Goal: Transaction & Acquisition: Purchase product/service

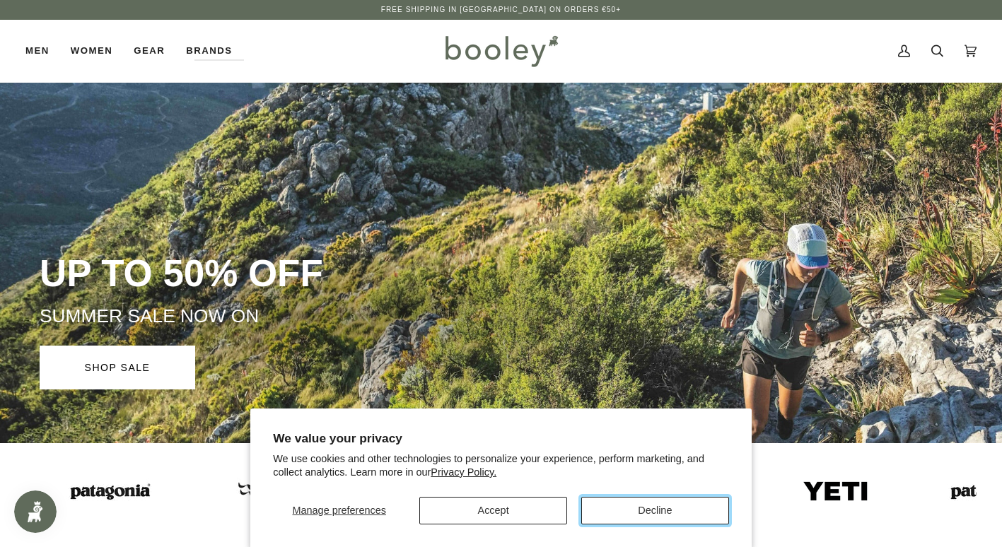
click at [662, 508] on button "Decline" at bounding box center [655, 511] width 148 height 28
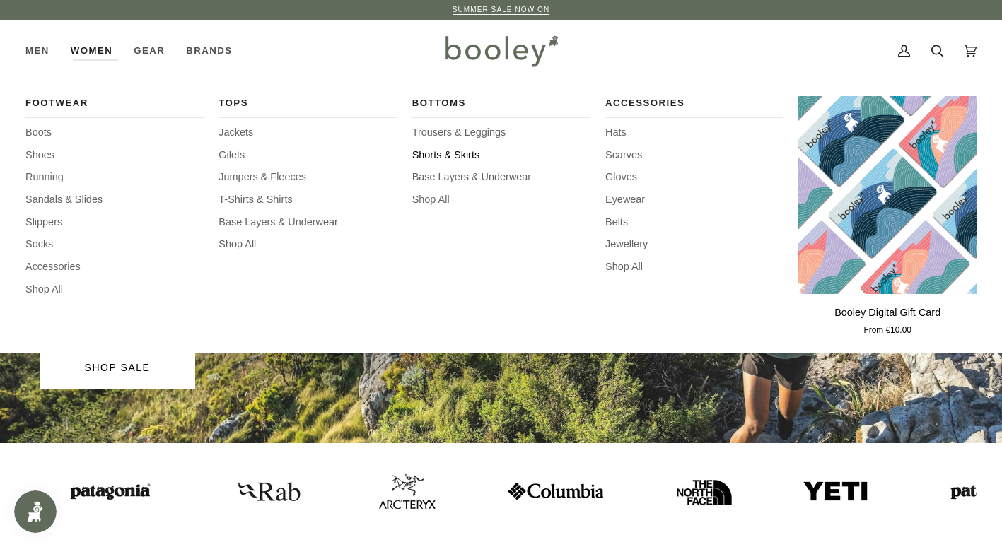
click at [460, 152] on span "Shorts & Skirts" at bounding box center [501, 156] width 178 height 16
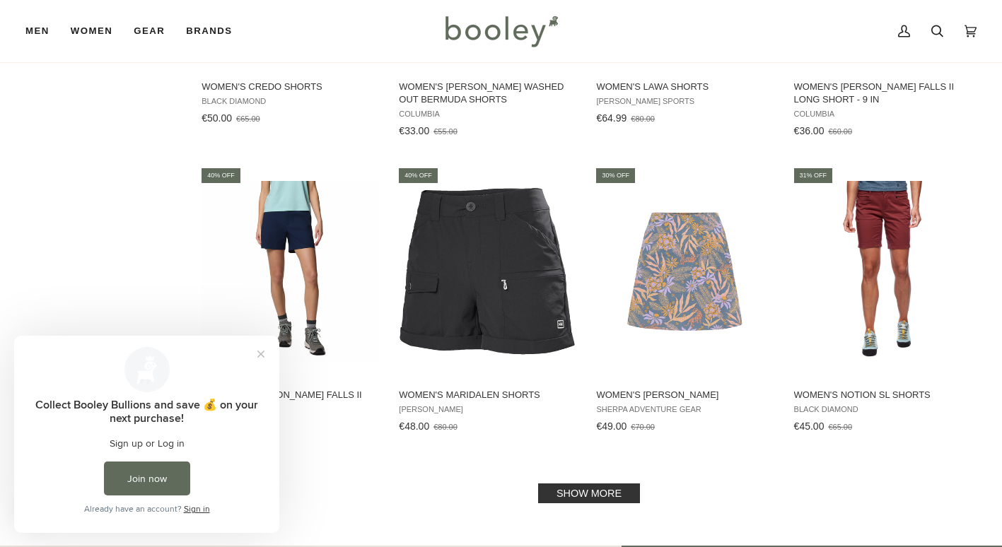
scroll to position [1344, 0]
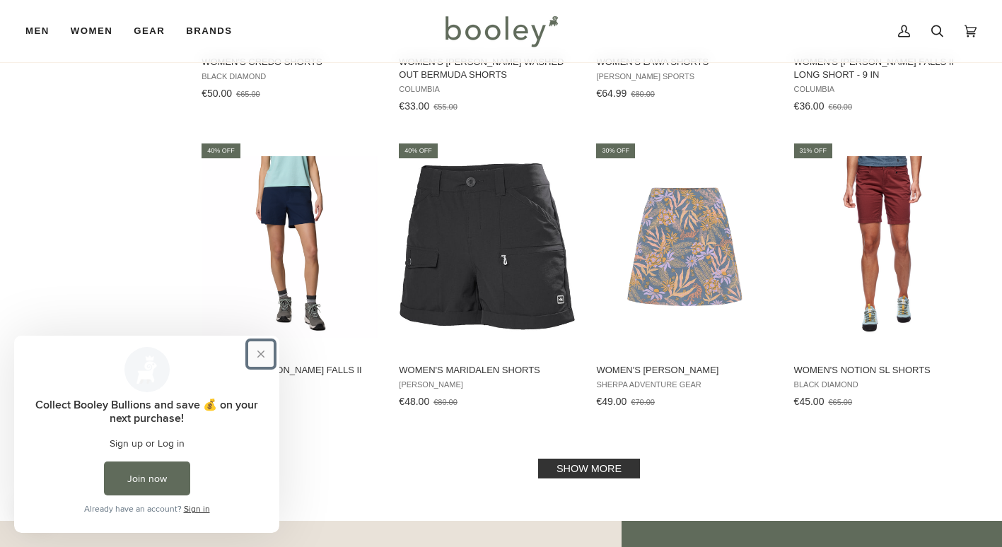
click at [262, 354] on button "Close prompt" at bounding box center [260, 354] width 25 height 25
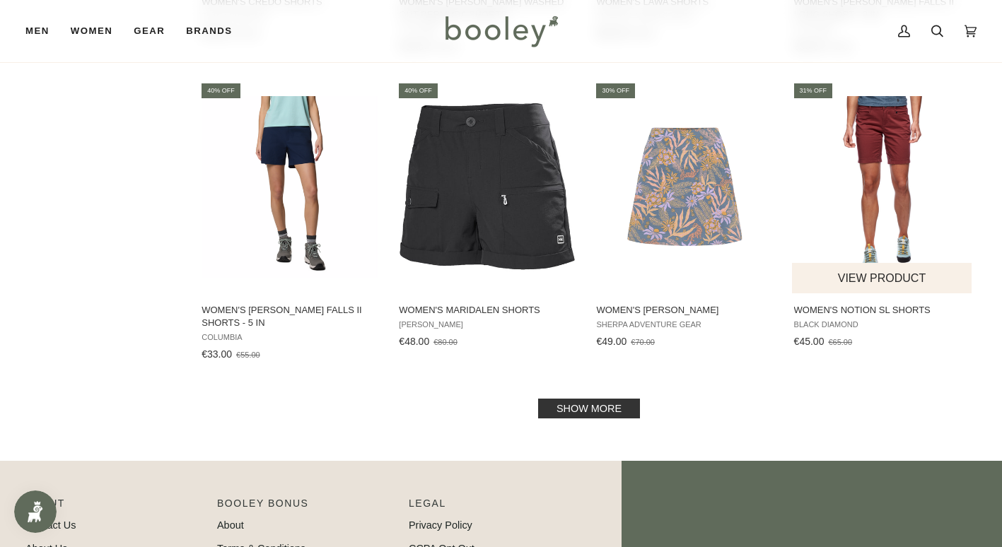
scroll to position [1485, 0]
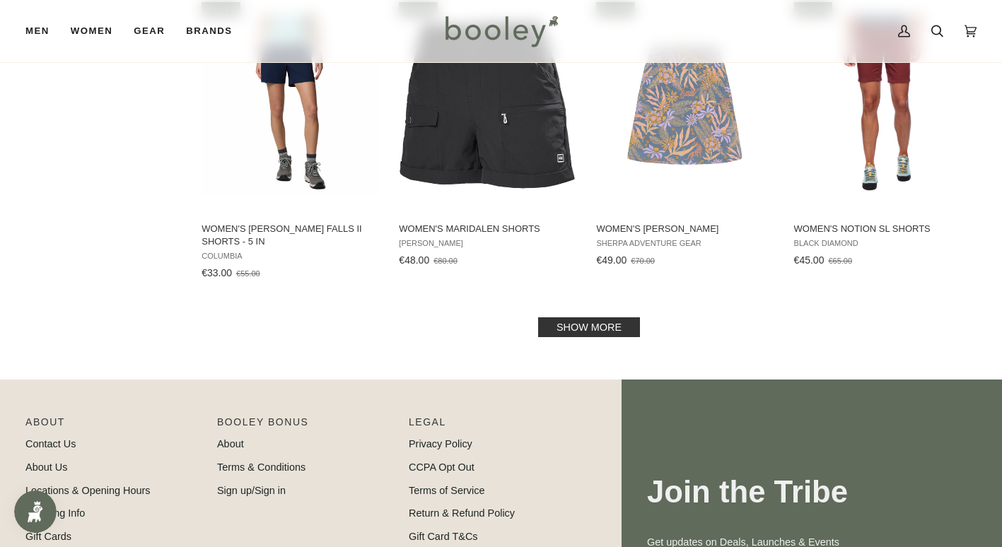
click at [610, 320] on link "Show more" at bounding box center [589, 328] width 102 height 20
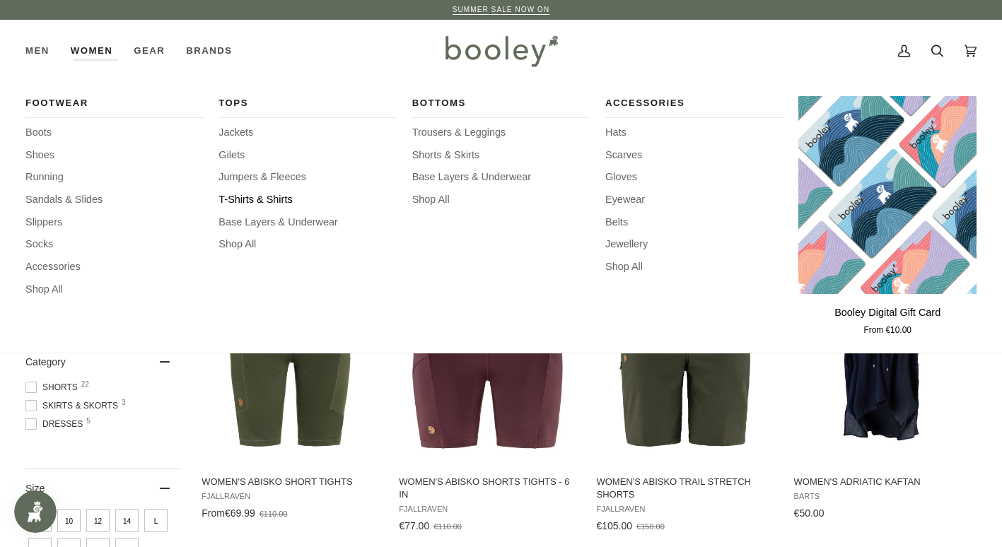
click at [233, 201] on span "T-Shirts & Shirts" at bounding box center [308, 200] width 178 height 16
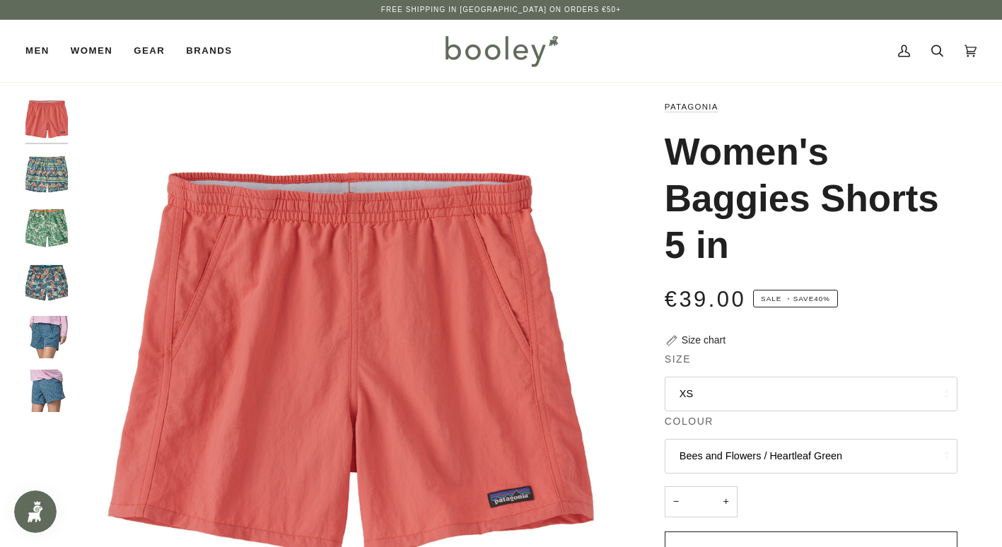
click at [45, 343] on img "Patagonia Women's Baggies Shorts - 5 in Floral Fun / Vessel Blue - Booley Galway" at bounding box center [46, 337] width 42 height 42
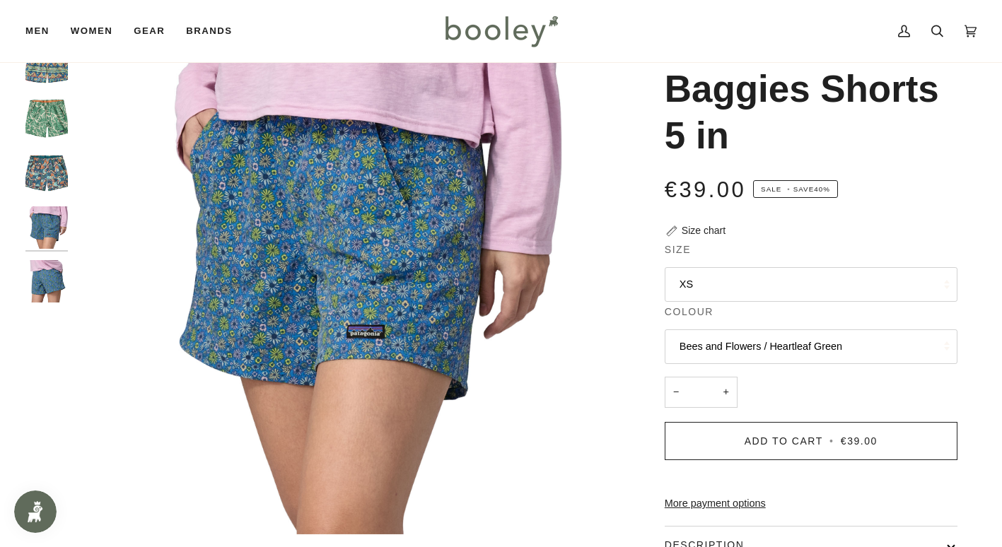
scroll to position [141, 0]
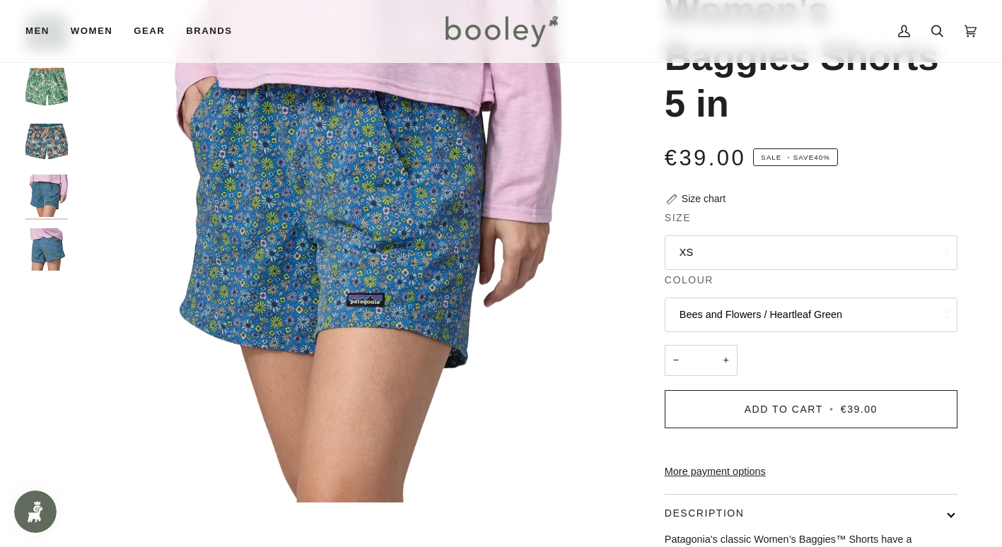
click at [44, 259] on img "Patagonia Women's Baggies Shorts - 5 in Floral Fun / Vessel Blue - Booley Galway" at bounding box center [46, 249] width 42 height 42
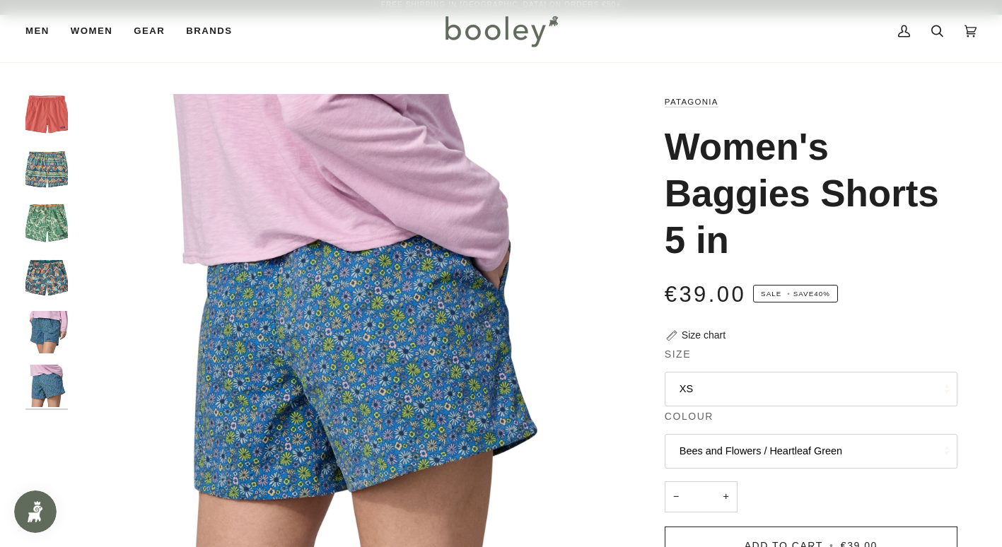
scroll to position [0, 0]
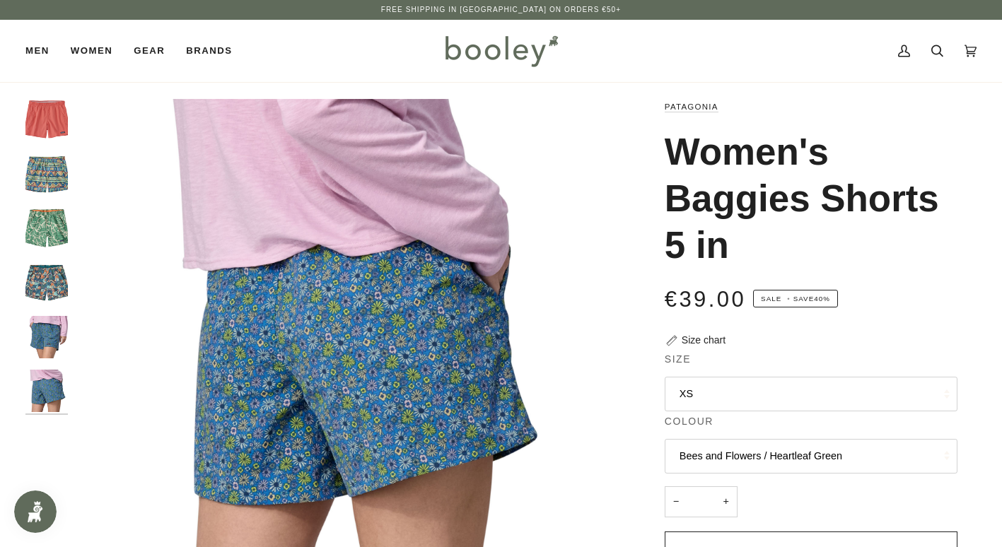
click at [52, 215] on img "Patagonia Women's Baggies Shorts 5 in Bees and Flowers / Heartleaf Green - Bool…" at bounding box center [46, 228] width 42 height 42
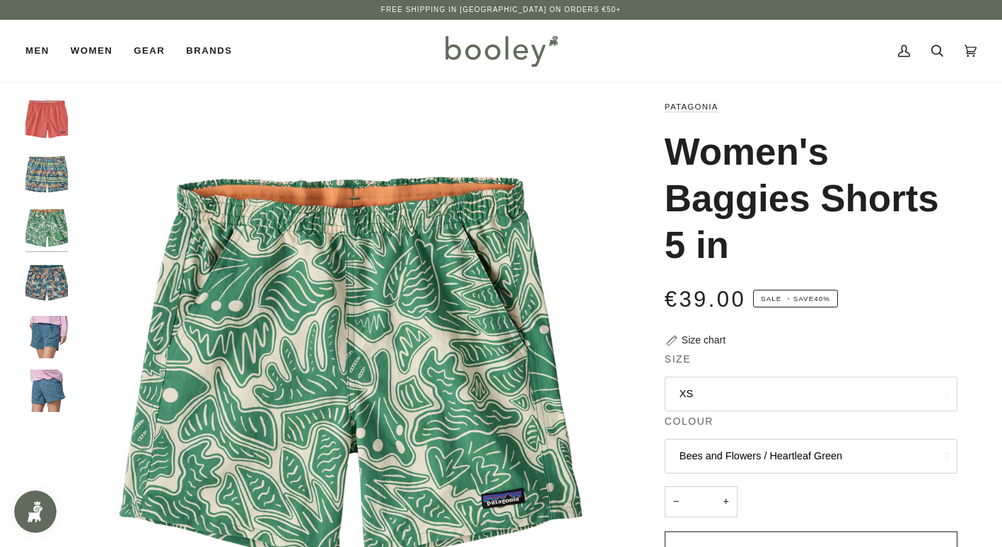
click at [51, 178] on img "Patagonia Women's Baggies Shorts - 5 in High Hopes Geo / Salamander Green - Boo…" at bounding box center [46, 174] width 42 height 42
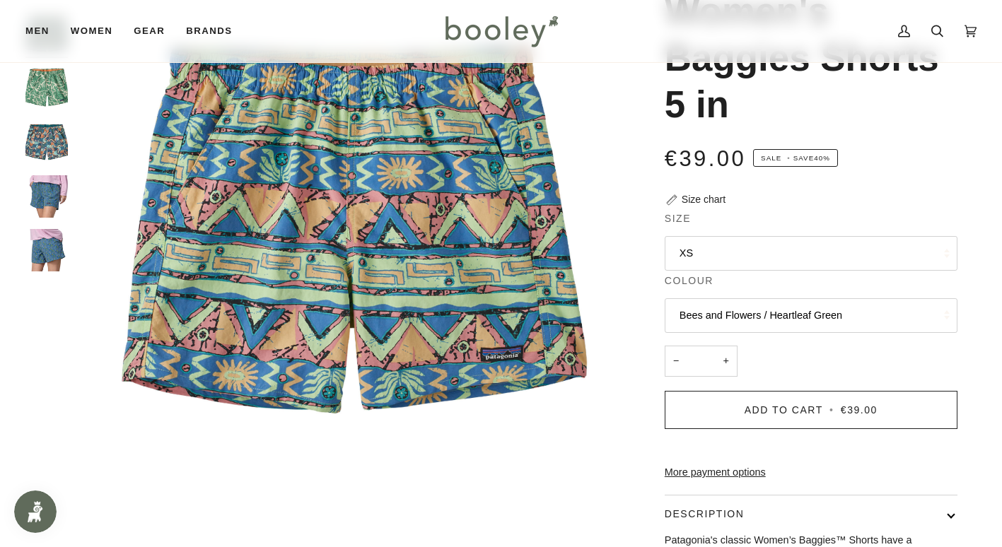
scroll to position [141, 0]
click at [829, 262] on button "XS" at bounding box center [811, 253] width 293 height 35
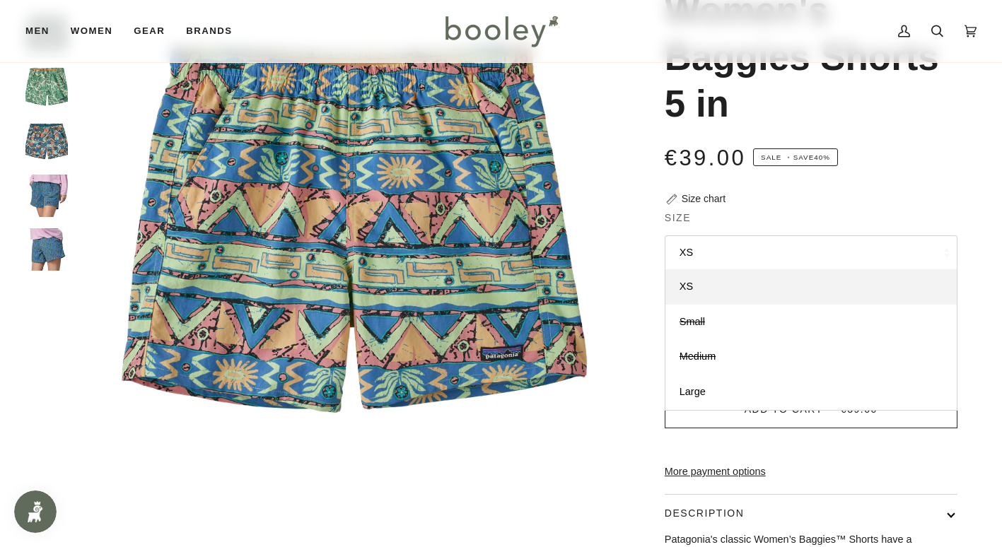
click at [829, 260] on button "XS" at bounding box center [811, 253] width 293 height 35
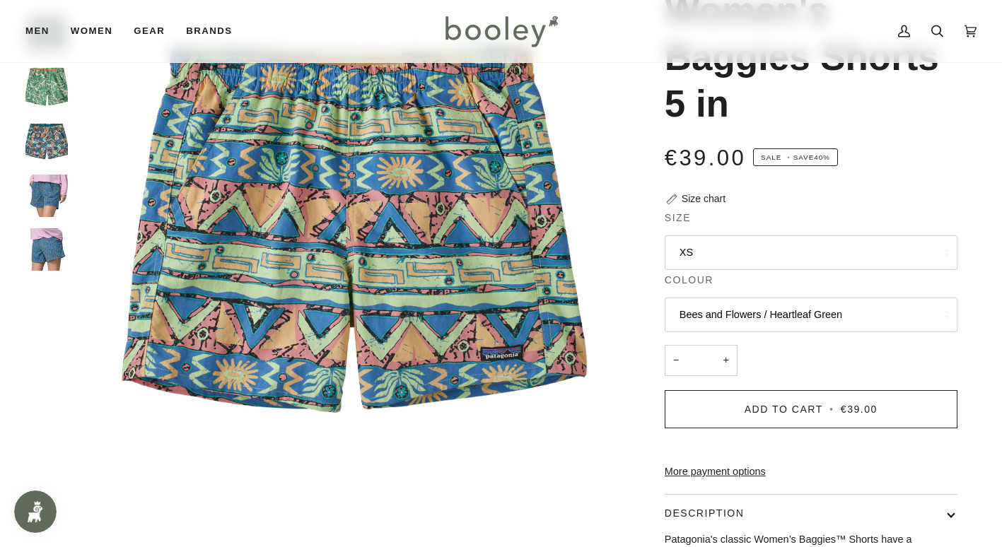
click at [765, 325] on button "Bees and Flowers / Heartleaf Green" at bounding box center [811, 315] width 293 height 35
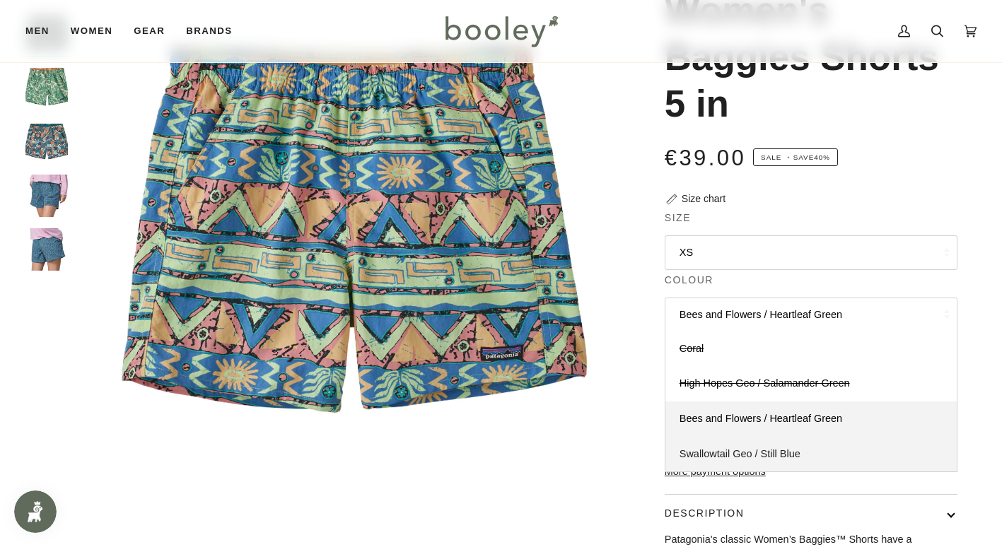
click at [742, 453] on span "Swallowtail Geo / Still Blue" at bounding box center [740, 453] width 121 height 11
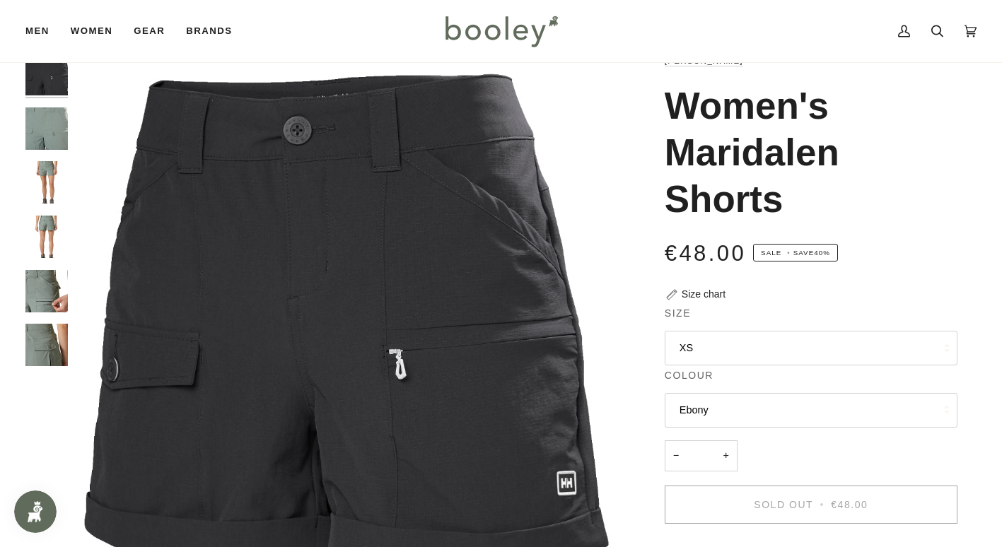
scroll to position [71, 0]
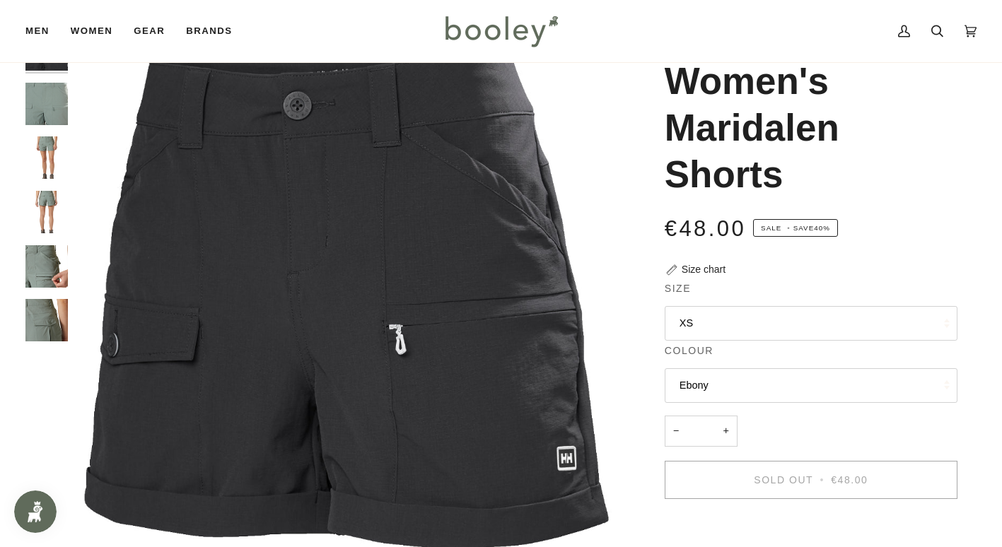
click at [40, 150] on img "Helly Hansen Women's Maridalen Shorts Grey Cactus - Booley Galway" at bounding box center [46, 158] width 42 height 42
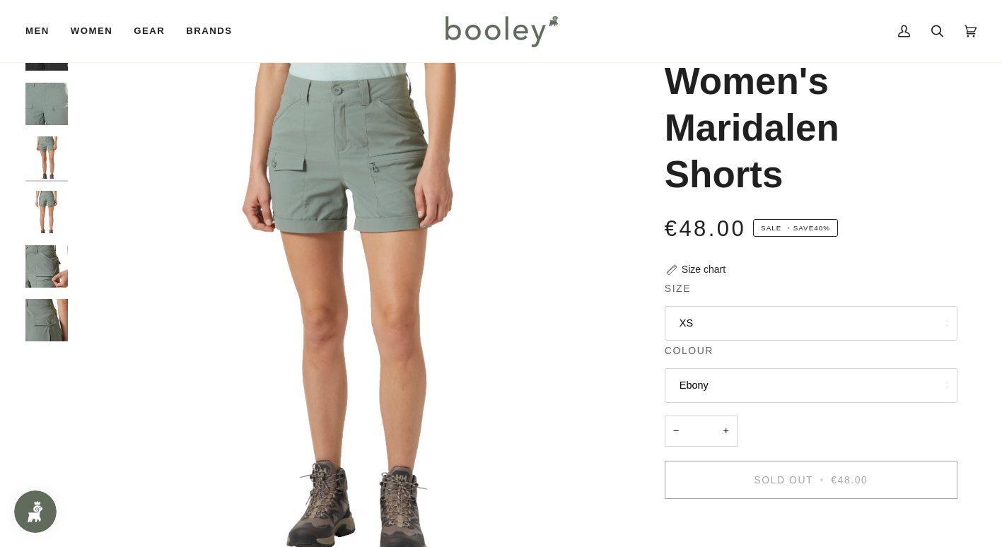
click at [56, 213] on img "Helly Hansen Women's Maridalen Shorts Grey Cactus - Booley Galway" at bounding box center [46, 212] width 42 height 42
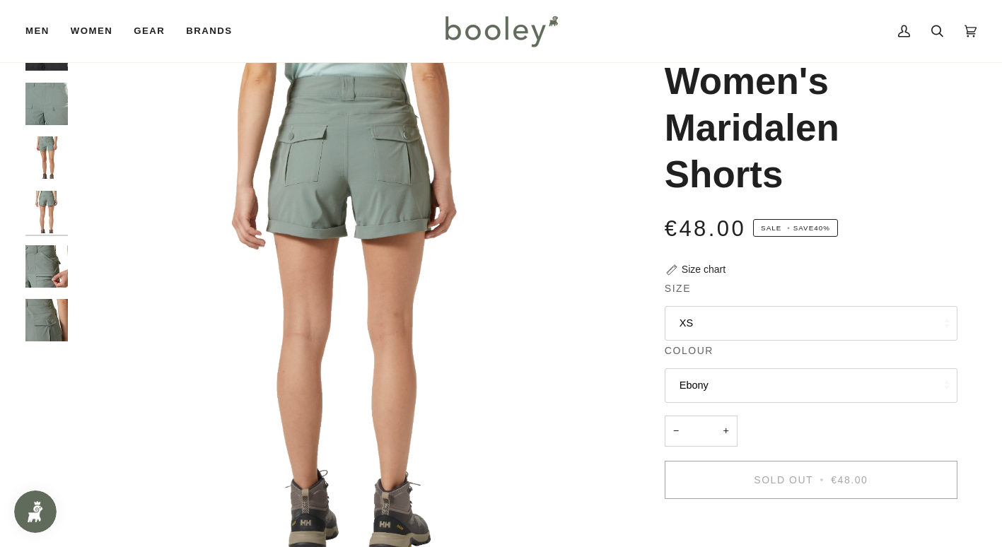
click at [772, 328] on button "XS" at bounding box center [811, 323] width 293 height 35
click at [763, 382] on button "Ebony" at bounding box center [811, 386] width 293 height 35
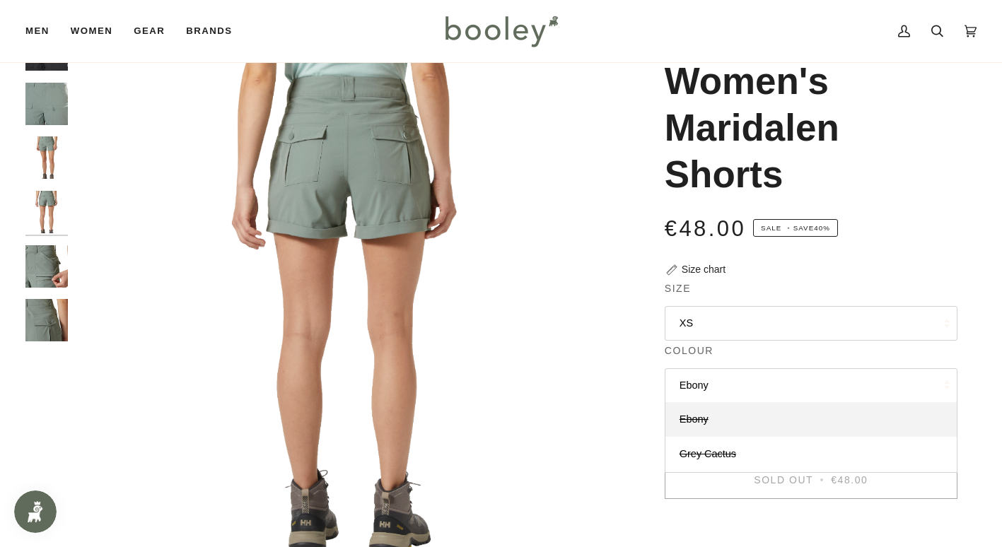
click at [763, 382] on button "Ebony" at bounding box center [811, 386] width 293 height 35
click at [739, 320] on button "XS" at bounding box center [811, 323] width 293 height 35
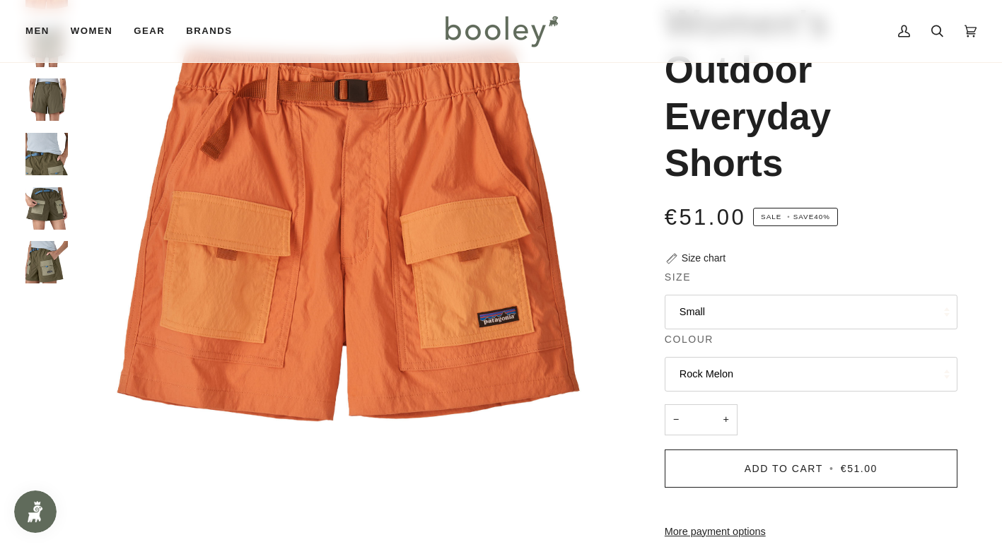
scroll to position [141, 0]
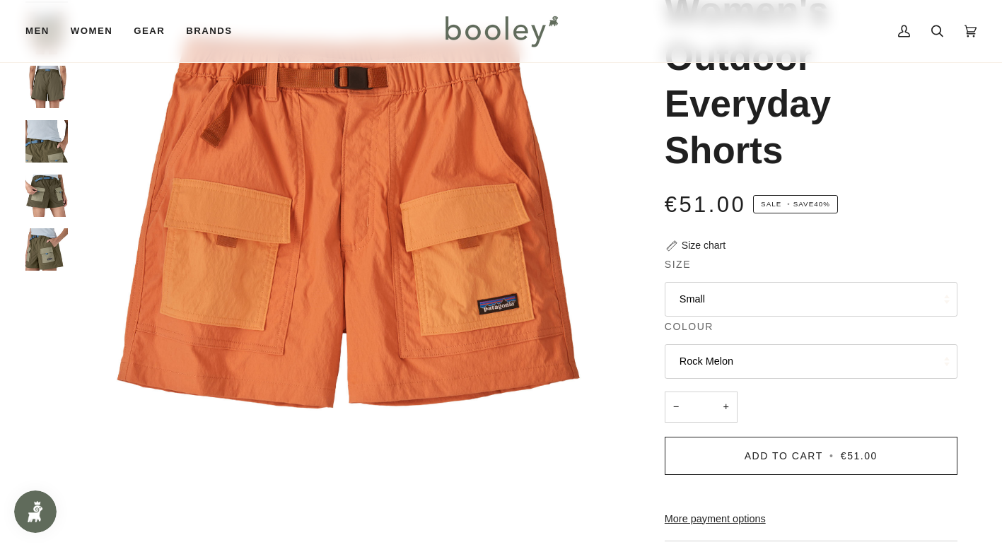
click at [786, 308] on button "Small" at bounding box center [811, 299] width 293 height 35
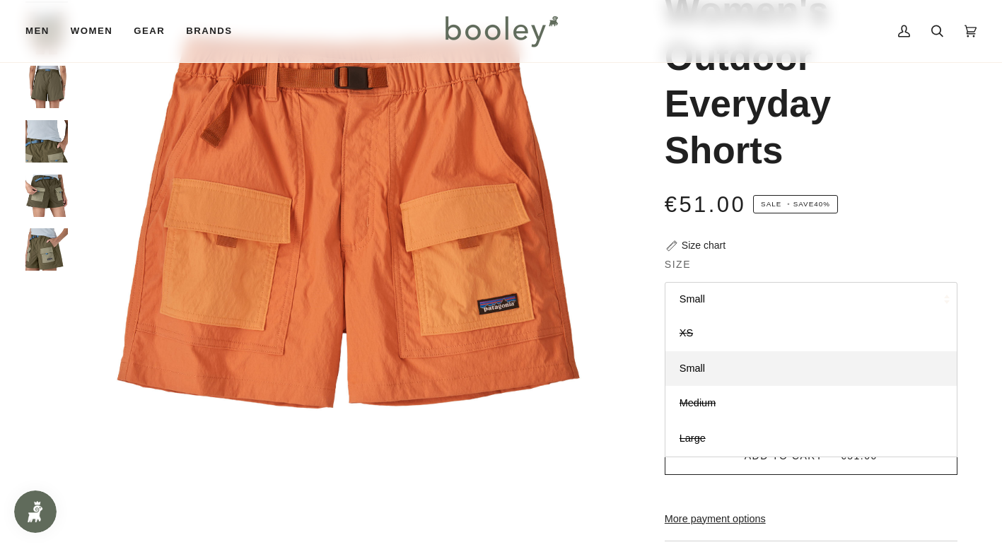
click at [784, 307] on button "Small" at bounding box center [811, 299] width 293 height 35
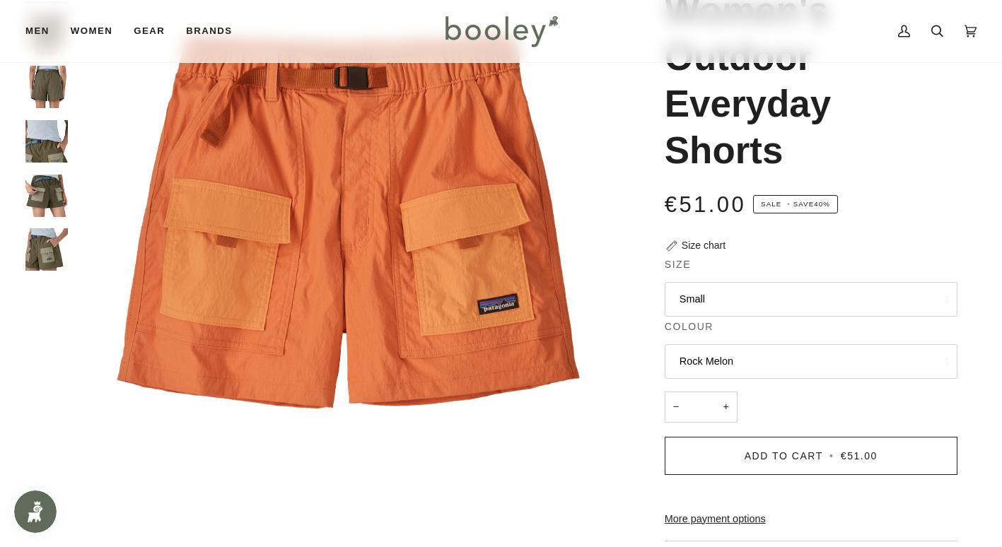
click at [784, 356] on button "Rock Melon" at bounding box center [811, 361] width 293 height 35
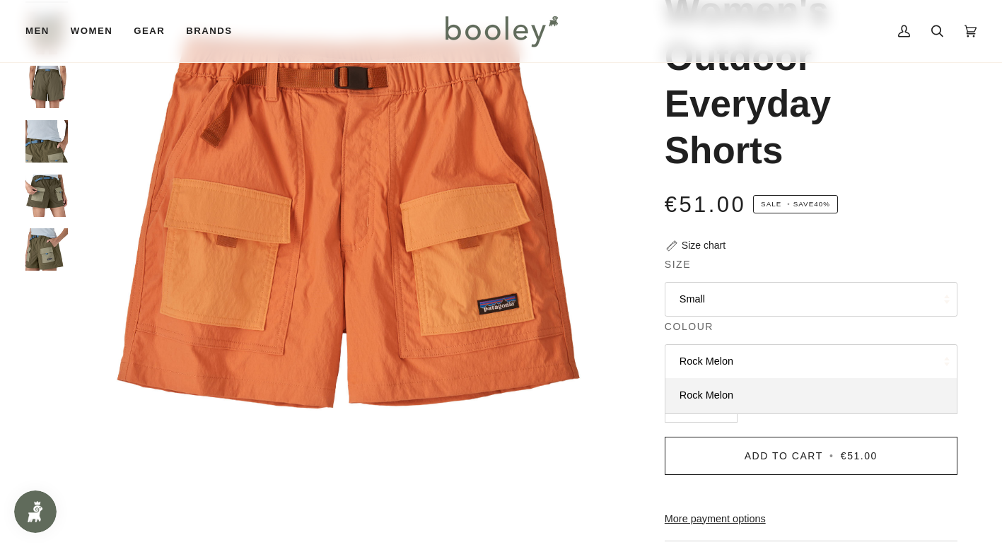
click at [784, 356] on button "Rock Melon" at bounding box center [811, 361] width 293 height 35
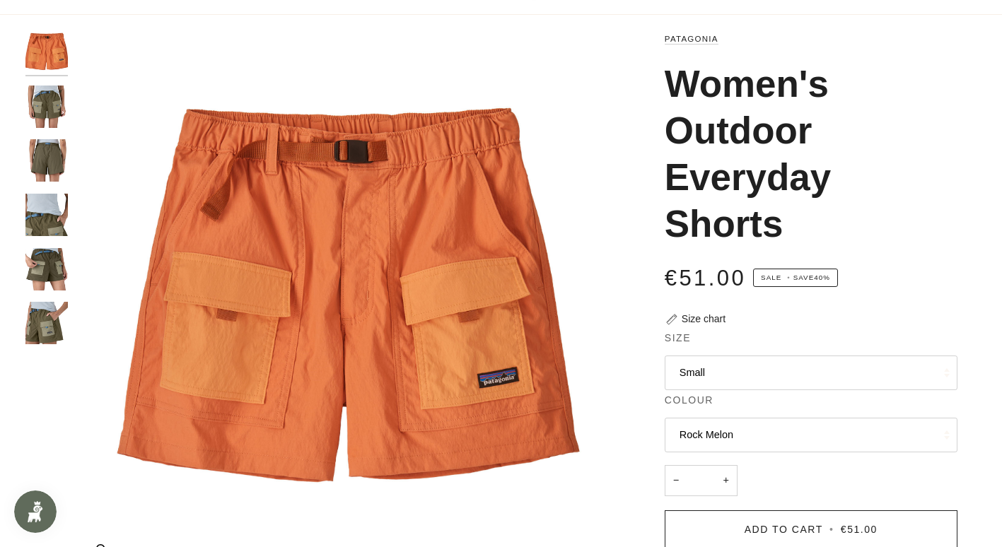
scroll to position [0, 0]
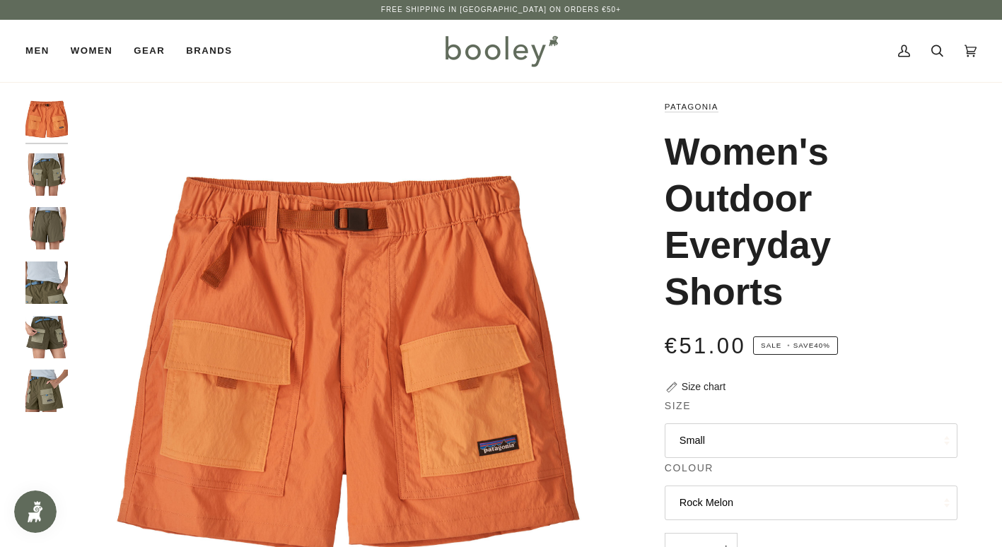
click at [50, 161] on img "Patagonia Women's Outdoor Everyday Shorts - Booley Galway" at bounding box center [46, 174] width 42 height 42
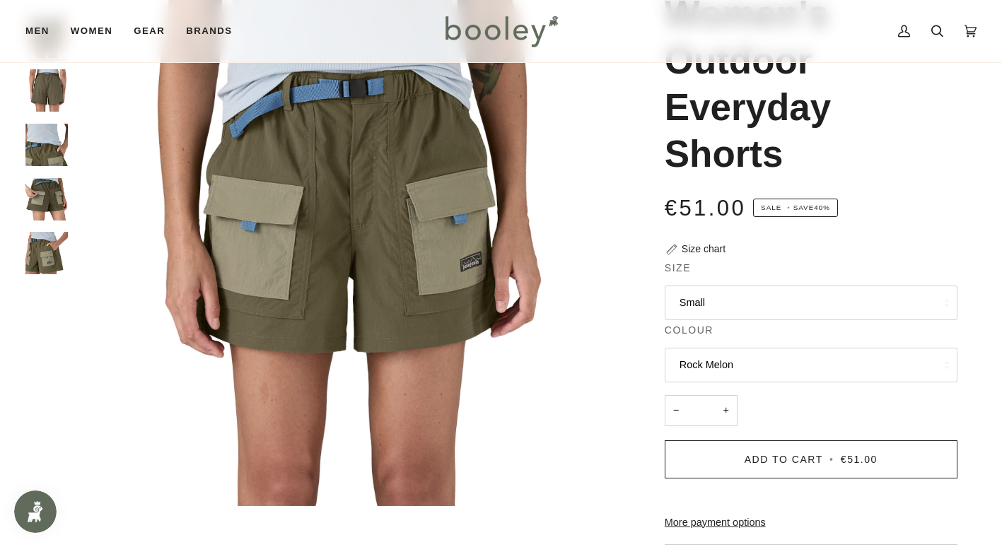
scroll to position [141, 0]
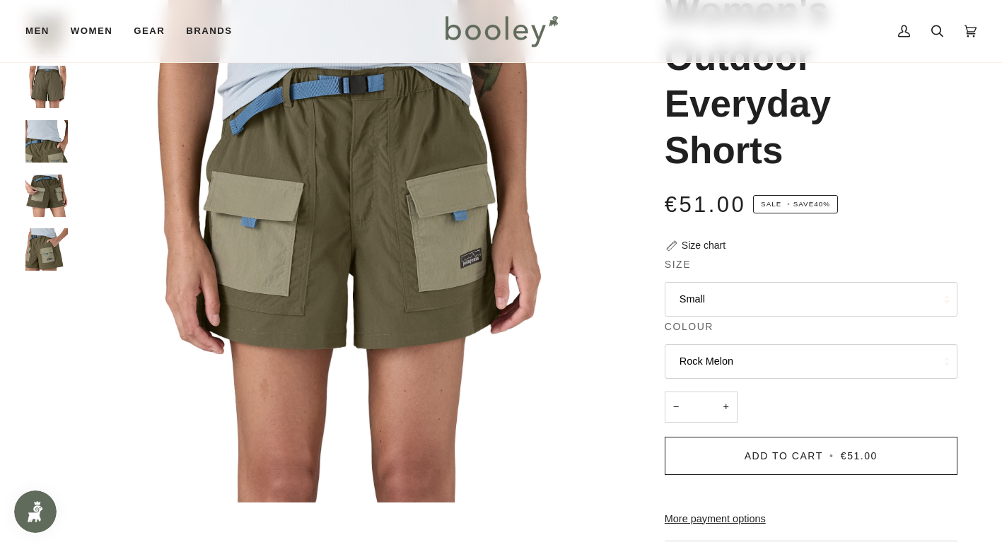
click at [47, 244] on img "Patagonia Women's Outdoor Everyday Shorts - Booley Galway" at bounding box center [46, 249] width 42 height 42
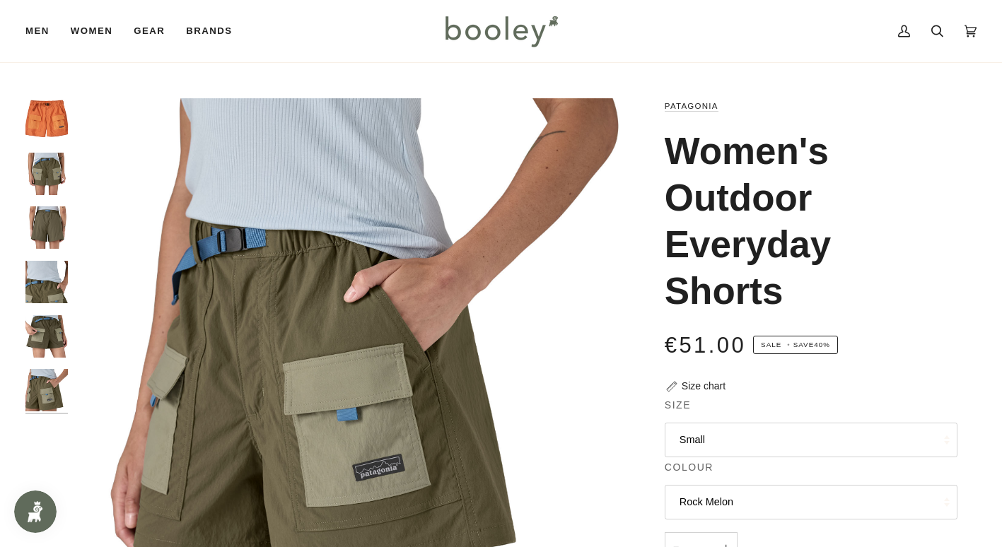
scroll to position [0, 0]
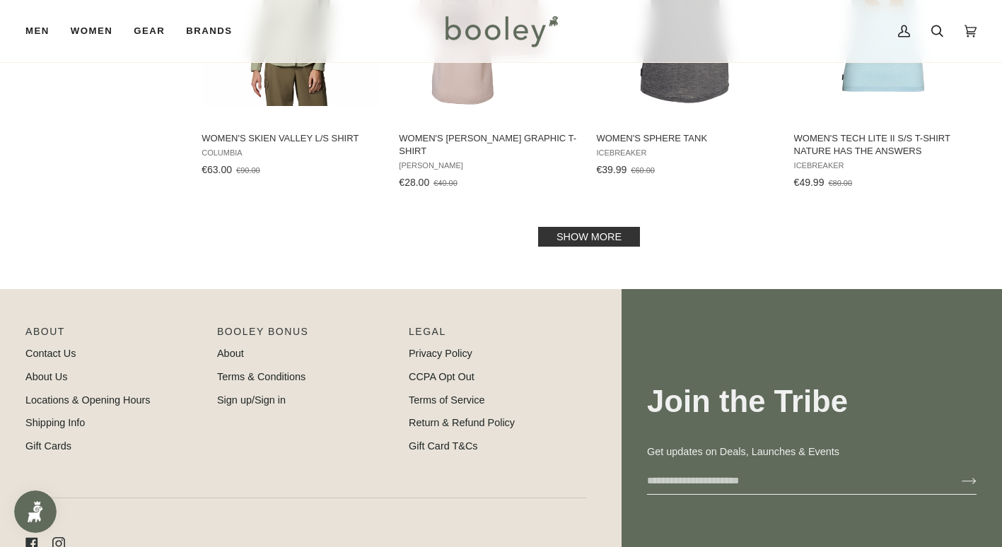
scroll to position [1396, 0]
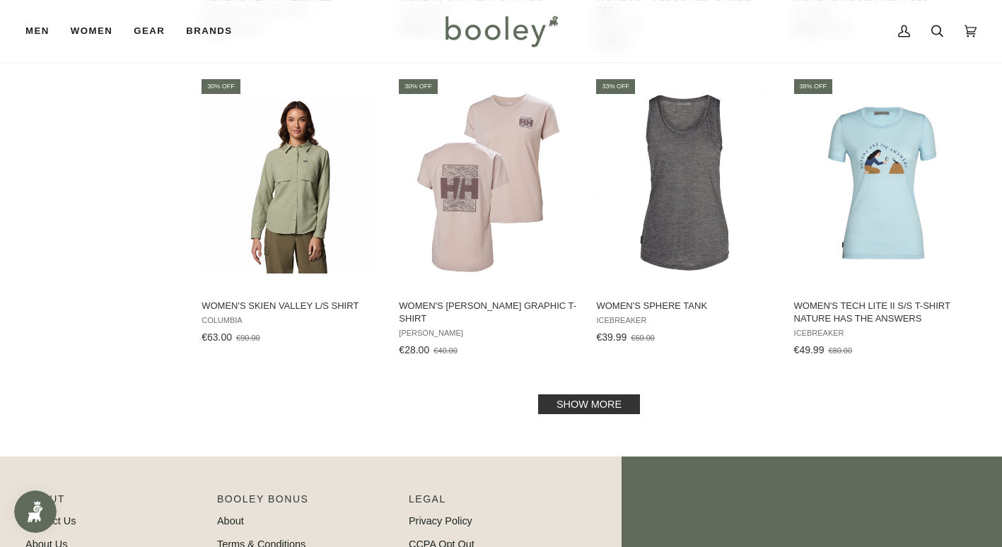
click at [602, 408] on link "Show more" at bounding box center [589, 405] width 102 height 20
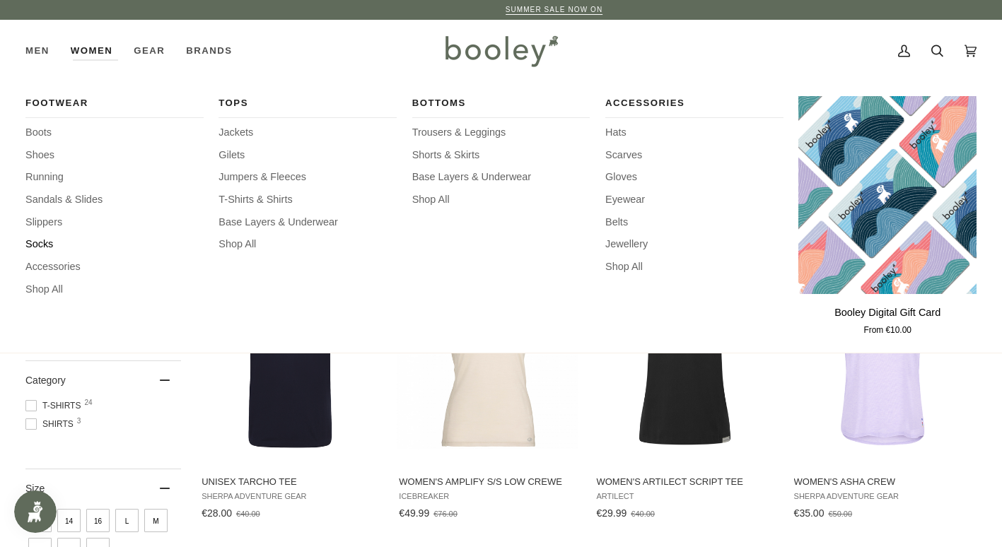
click at [41, 244] on span "Socks" at bounding box center [114, 245] width 178 height 16
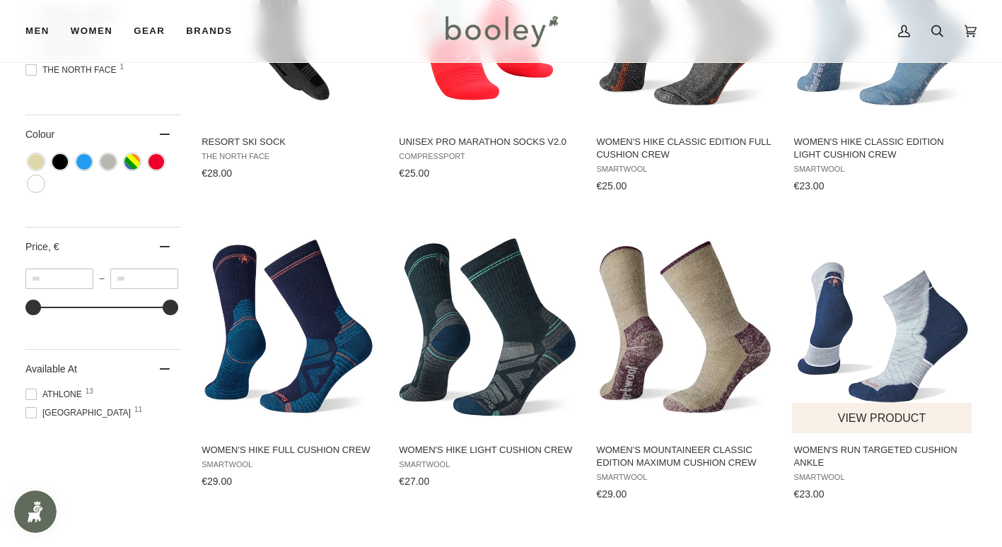
scroll to position [637, 0]
